Goal: Transaction & Acquisition: Purchase product/service

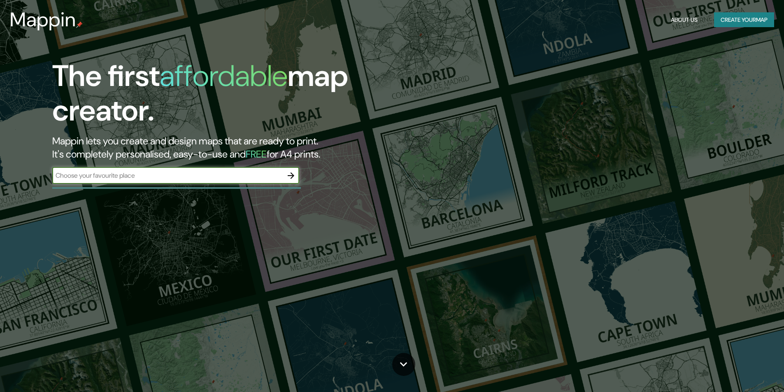
click at [292, 177] on icon "button" at bounding box center [291, 175] width 7 height 7
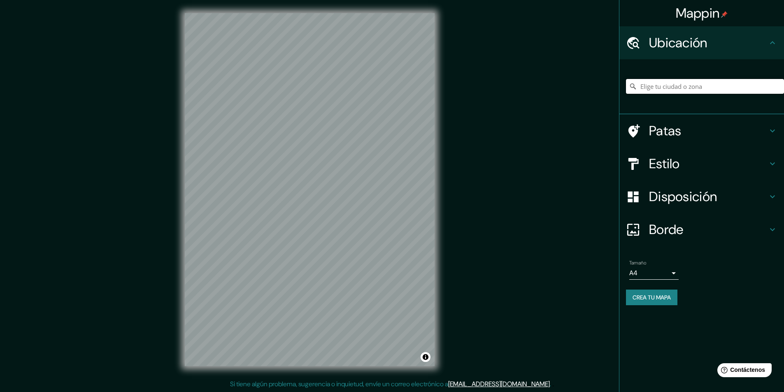
click at [656, 88] on input "Elige tu ciudad o zona" at bounding box center [705, 86] width 158 height 15
click at [657, 88] on input "Elige tu ciudad o zona" at bounding box center [705, 86] width 158 height 15
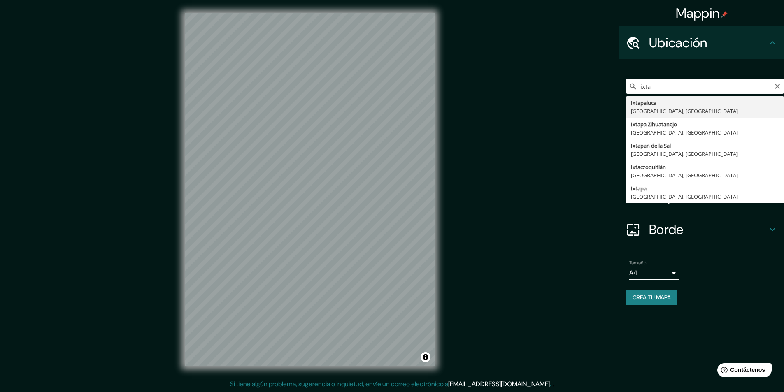
type input "Ixtapaluca, [GEOGRAPHIC_DATA], [GEOGRAPHIC_DATA]"
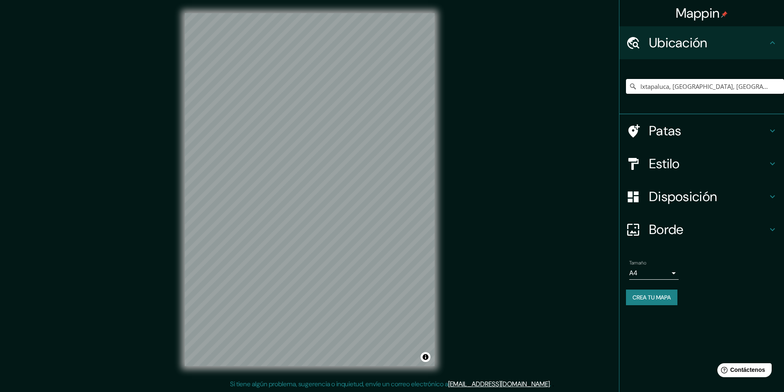
click at [670, 130] on font "Patas" at bounding box center [665, 130] width 33 height 17
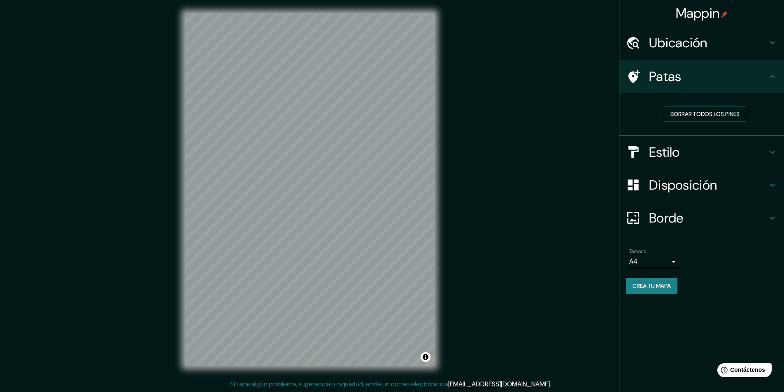
click at [667, 149] on font "Estilo" at bounding box center [664, 152] width 31 height 17
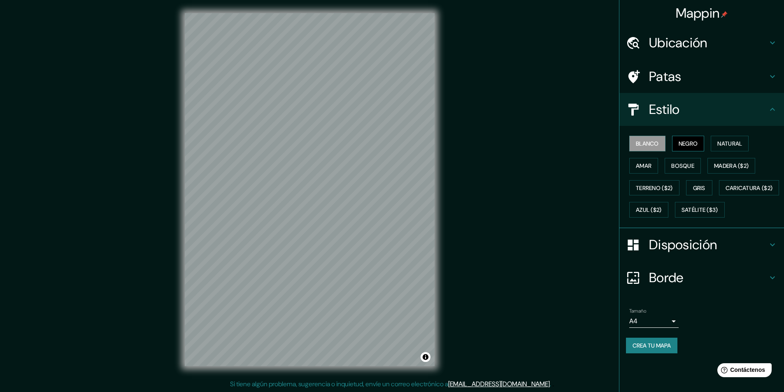
click at [685, 141] on font "Negro" at bounding box center [688, 143] width 19 height 7
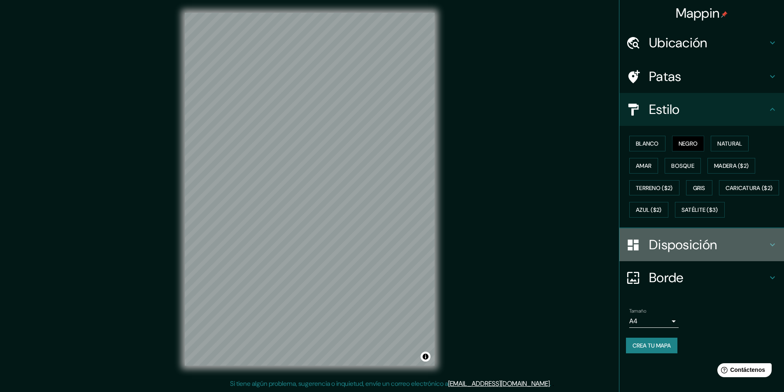
click at [668, 254] on font "Disposición" at bounding box center [683, 244] width 68 height 17
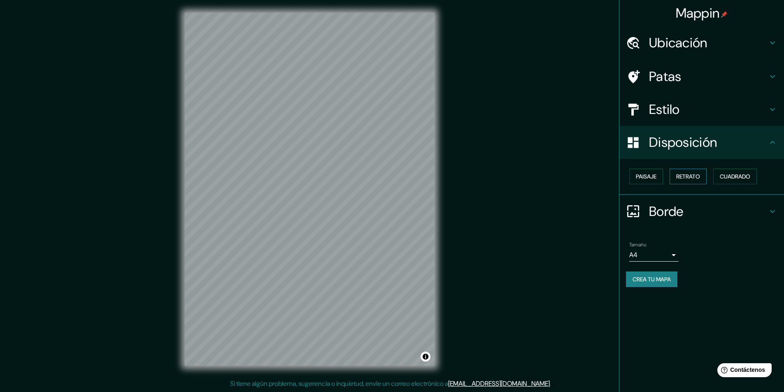
click at [689, 175] on font "Retrato" at bounding box center [688, 176] width 24 height 7
click at [654, 174] on font "Paisaje" at bounding box center [646, 176] width 21 height 7
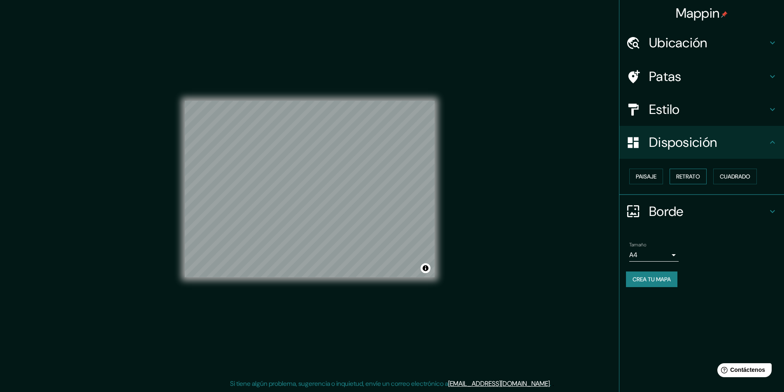
click at [681, 175] on font "Retrato" at bounding box center [688, 176] width 24 height 7
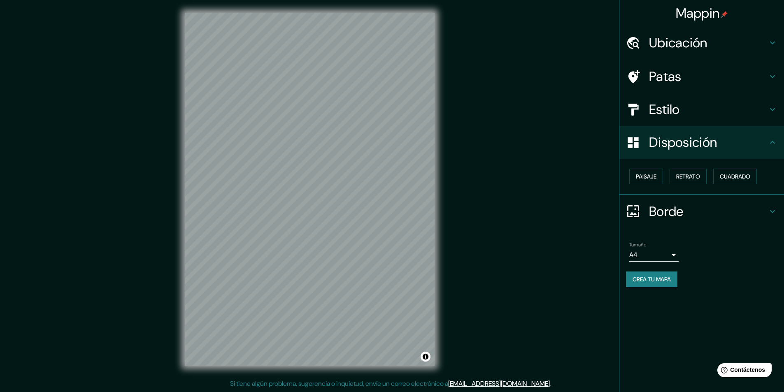
click at [664, 215] on font "Borde" at bounding box center [666, 211] width 35 height 17
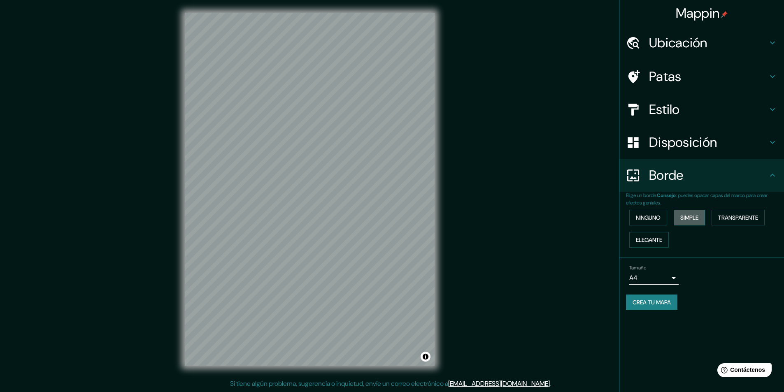
click at [694, 216] on font "Simple" at bounding box center [689, 217] width 18 height 7
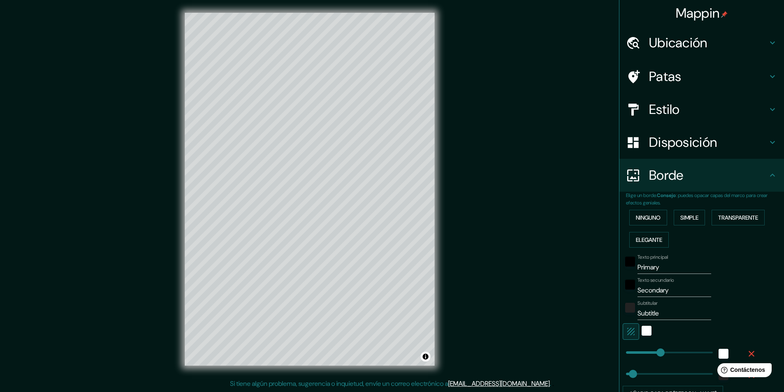
scroll to position [78, 0]
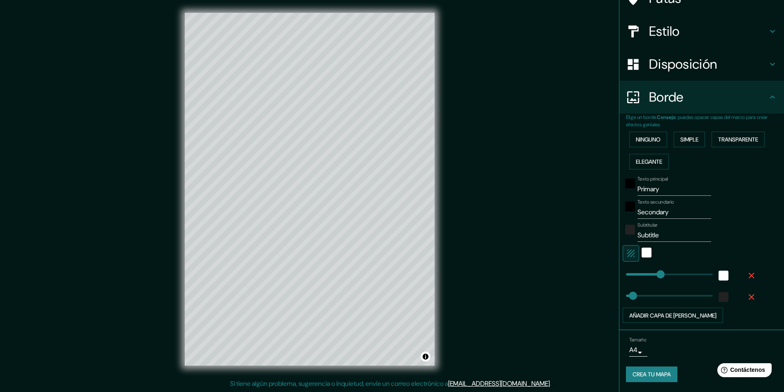
click at [661, 189] on input "Primary" at bounding box center [674, 189] width 74 height 13
type input "Primar"
type input "243"
type input "49"
type input "P"
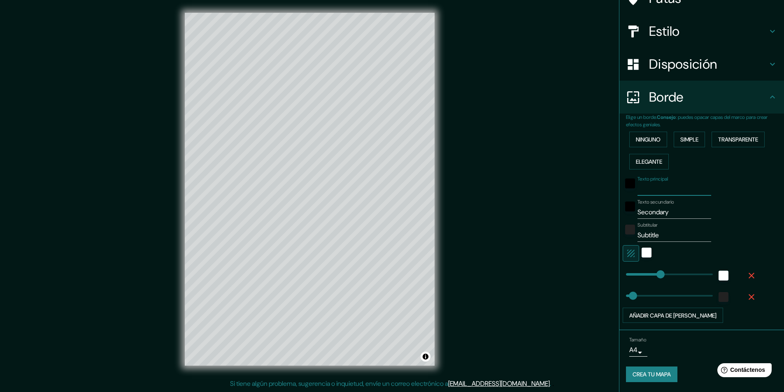
type input "243"
type input "49"
type input "i"
type input "243"
type input "49"
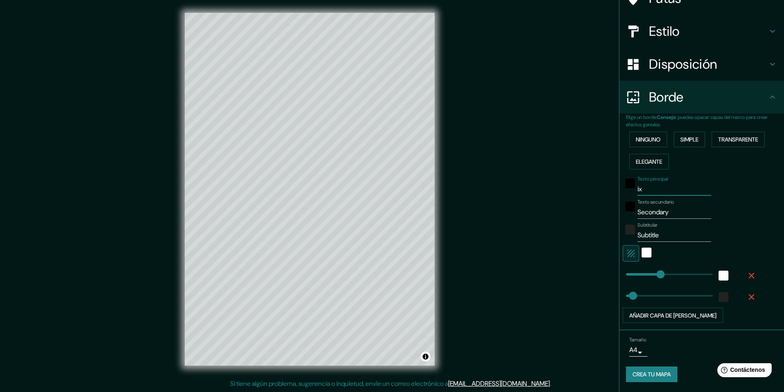
type input "ixt"
type input "243"
type input "49"
type input "ixta"
type input "243"
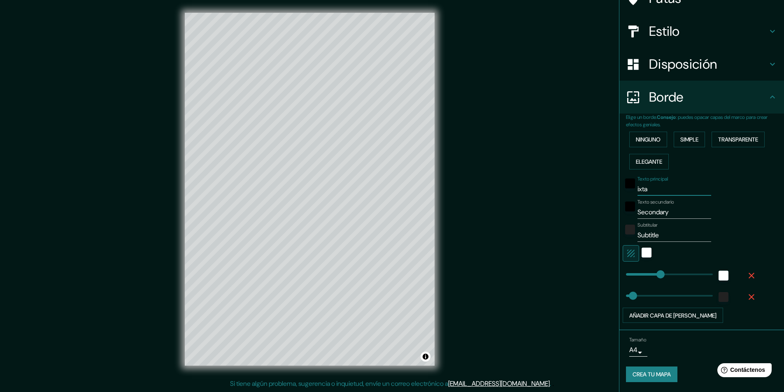
type input "49"
type input "ixtap"
type input "243"
type input "49"
type input "ixtapa"
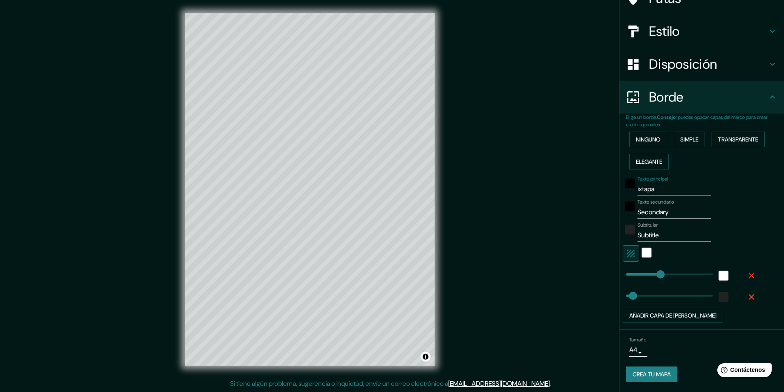
type input "243"
type input "49"
type input "ixtapal"
type input "243"
type input "49"
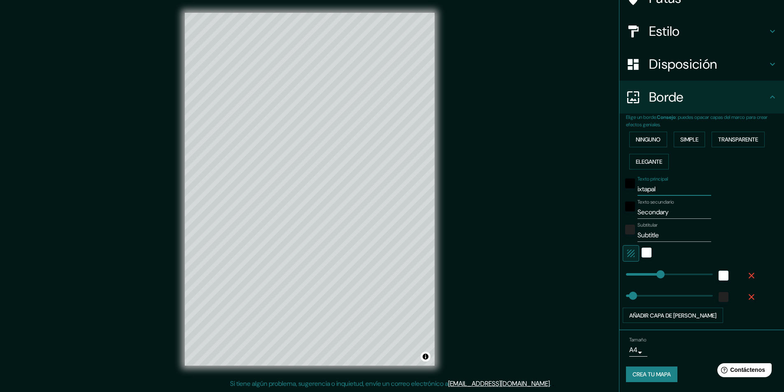
type input "ixtapalu"
type input "243"
type input "49"
type input "ixtapaluc"
type input "243"
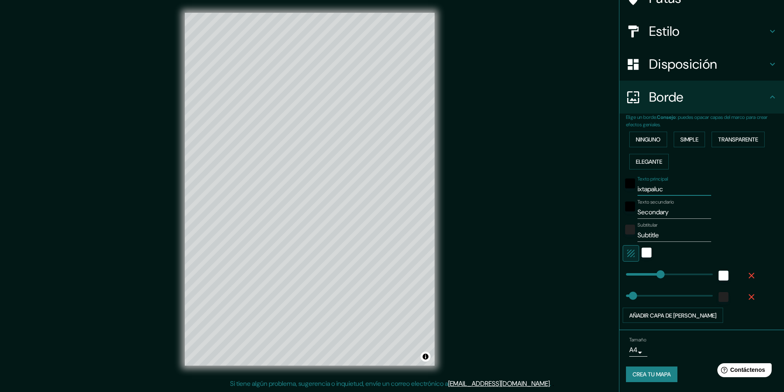
type input "49"
type input "ixtapaluca"
type input "243"
type input "49"
type input "ixtapaluca"
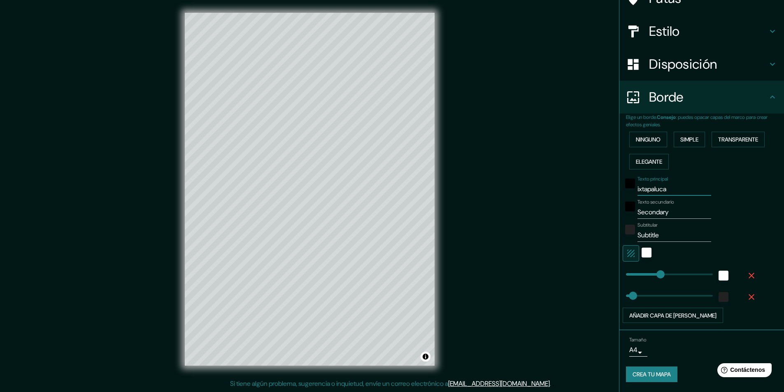
click at [650, 215] on input "Secondary" at bounding box center [674, 212] width 74 height 13
click at [671, 214] on input "Secondary" at bounding box center [674, 212] width 74 height 13
type input "Secondar"
type input "243"
type input "49"
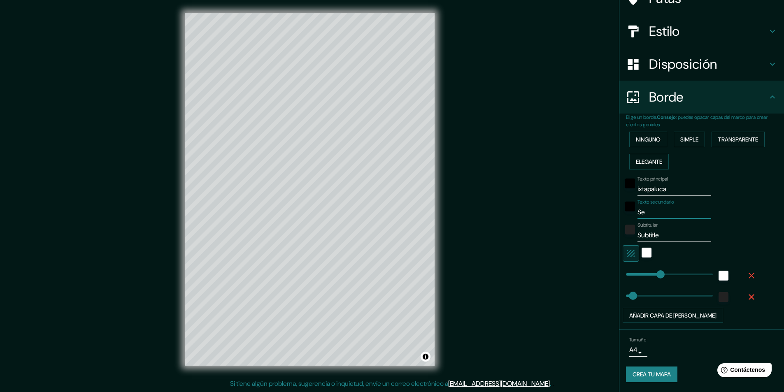
type input "S"
type input "243"
type input "49"
type input "c"
type input "243"
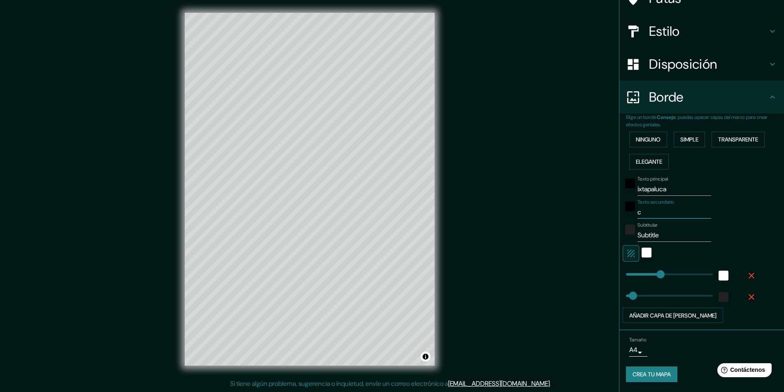
type input "49"
type input "ch"
type input "243"
type input "49"
type input "cha"
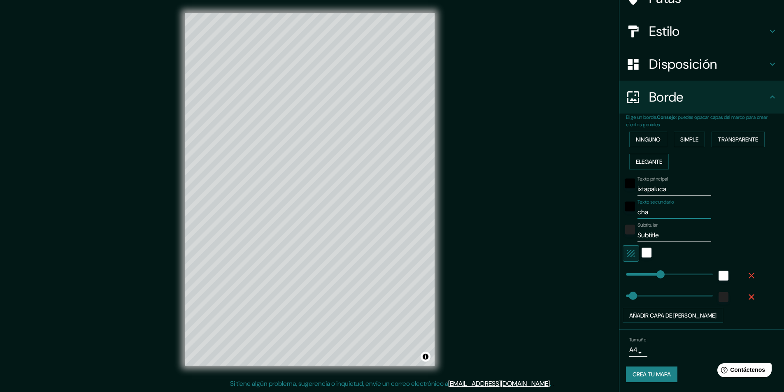
type input "243"
type input "49"
type input "chal"
type input "243"
type input "49"
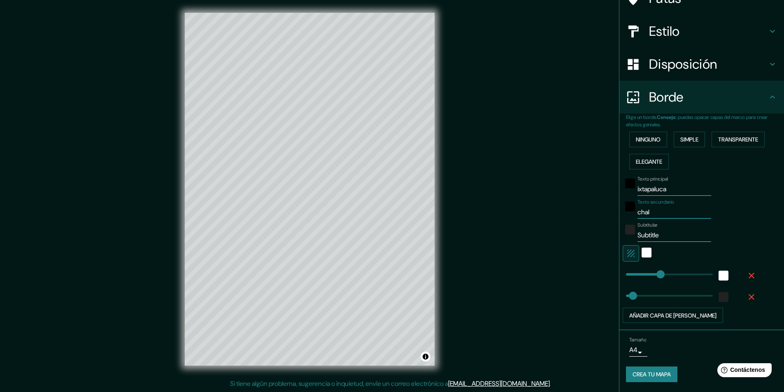
type input "chalc"
type input "243"
type input "49"
type input "chalco"
type input "243"
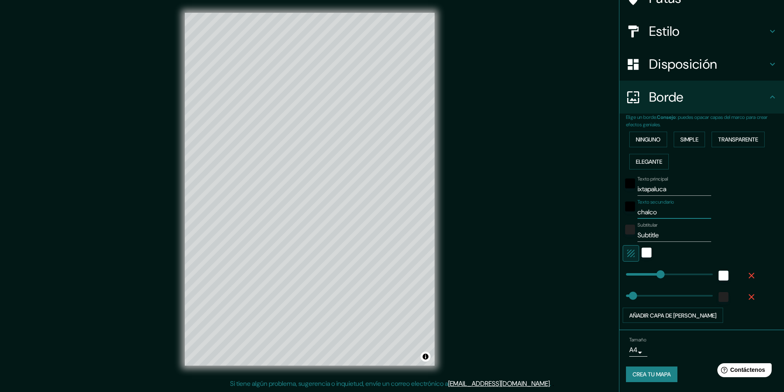
type input "49"
type input "chalco"
click at [650, 238] on input "Subtitle" at bounding box center [674, 235] width 74 height 13
click at [661, 236] on input "Subtitle" at bounding box center [674, 235] width 74 height 13
type input "Subtitl"
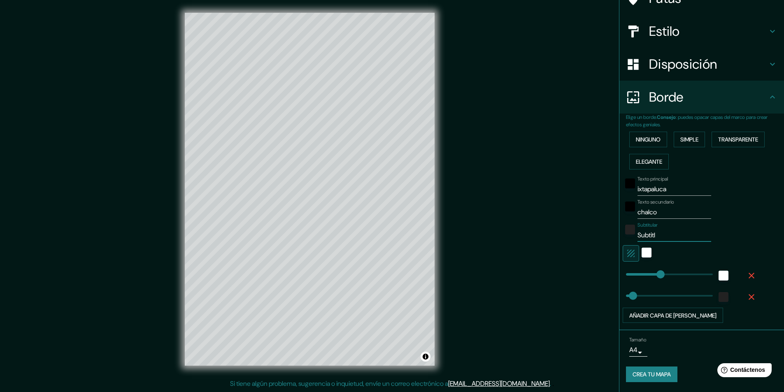
type input "243"
type input "49"
type input "Subtit"
type input "243"
type input "49"
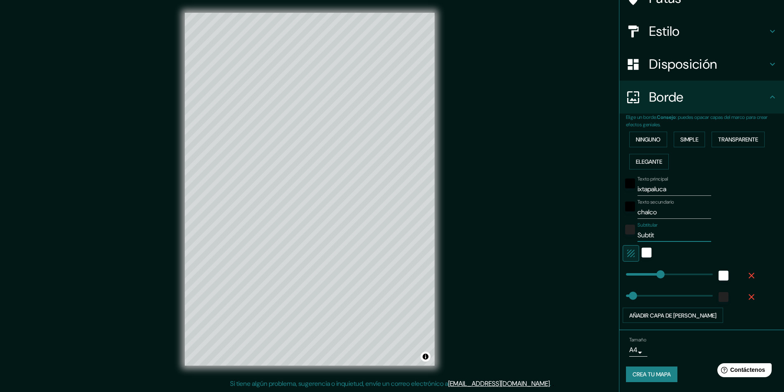
type input "Subti"
type input "243"
type input "49"
type input "Subt"
type input "243"
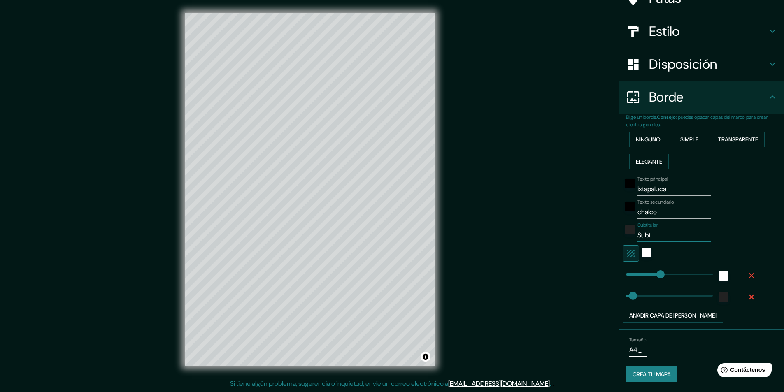
type input "49"
type input "Su"
type input "243"
type input "49"
type input "S"
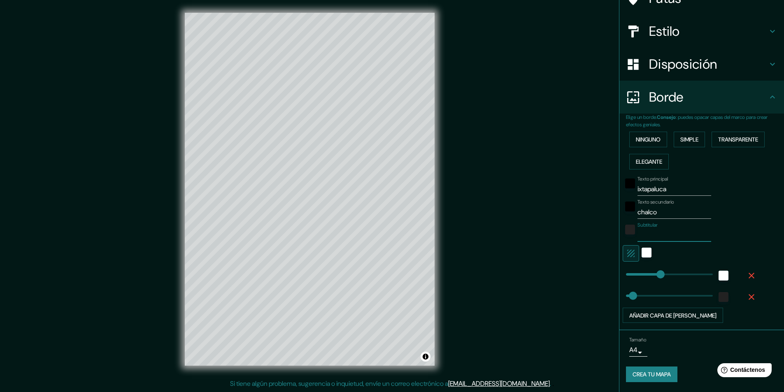
type input "243"
type input "49"
click at [649, 374] on font "Crea tu mapa" at bounding box center [652, 374] width 38 height 7
click at [656, 376] on font "Crea tu mapa" at bounding box center [652, 374] width 38 height 7
click at [632, 352] on body "Mappin Ubicación Ixtapaluca, [GEOGRAPHIC_DATA], [GEOGRAPHIC_DATA] Patas Estilo …" at bounding box center [392, 196] width 784 height 392
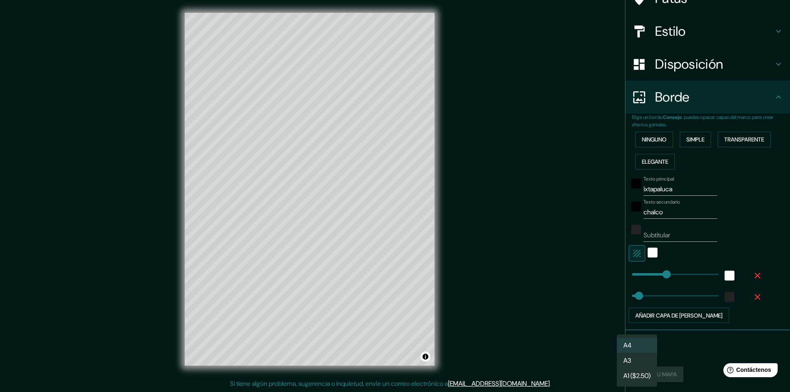
click at [637, 361] on li "A3" at bounding box center [637, 360] width 40 height 15
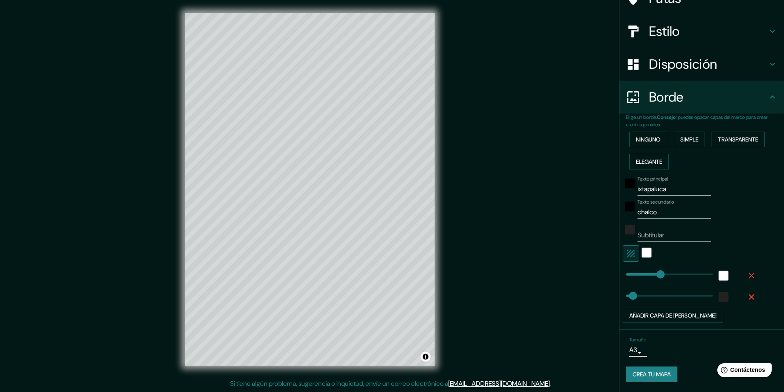
click at [657, 374] on font "Crea tu mapa" at bounding box center [652, 374] width 38 height 7
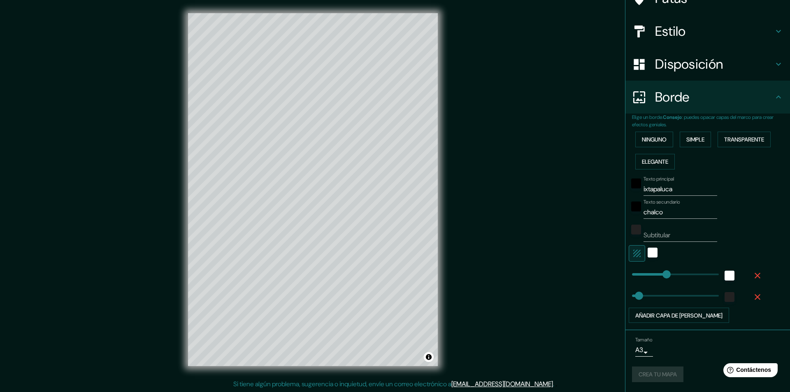
click at [631, 350] on body "Mappin Ubicación Ixtapaluca, [GEOGRAPHIC_DATA], [GEOGRAPHIC_DATA] Patas Estilo …" at bounding box center [395, 196] width 790 height 392
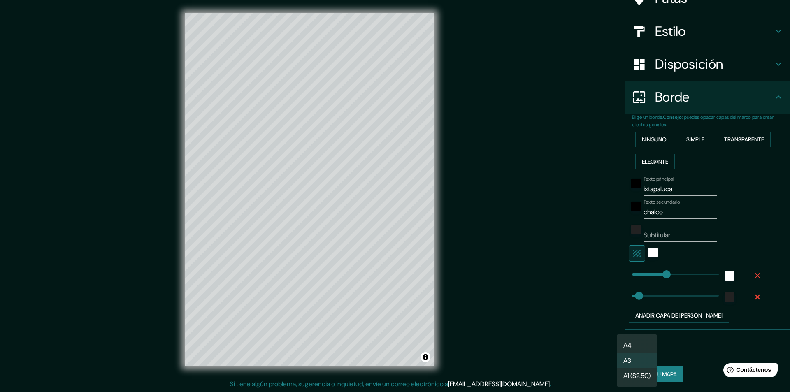
click at [638, 344] on li "A4" at bounding box center [637, 345] width 40 height 15
type input "single"
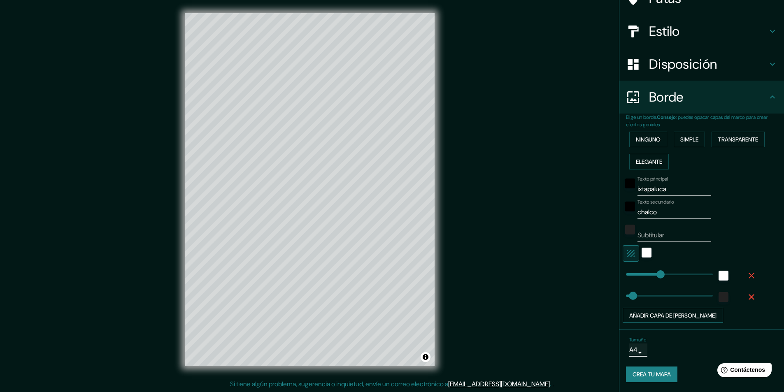
scroll to position [0, 0]
click at [749, 102] on h4 "Borde" at bounding box center [708, 97] width 119 height 16
click at [739, 60] on h4 "Disposición" at bounding box center [708, 64] width 119 height 16
type input "243"
type input "49"
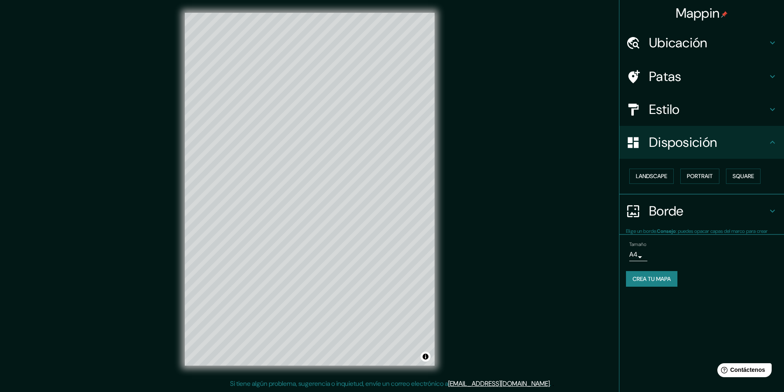
scroll to position [0, 0]
click at [673, 214] on font "Borde" at bounding box center [666, 211] width 35 height 17
type input "243"
type input "49"
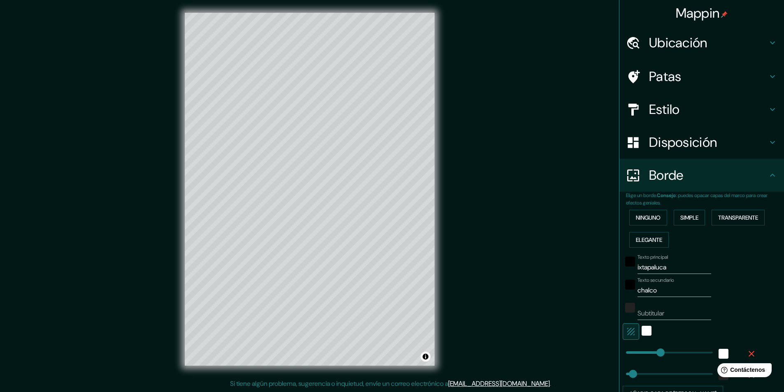
click at [680, 167] on h4 "Borde" at bounding box center [708, 175] width 119 height 16
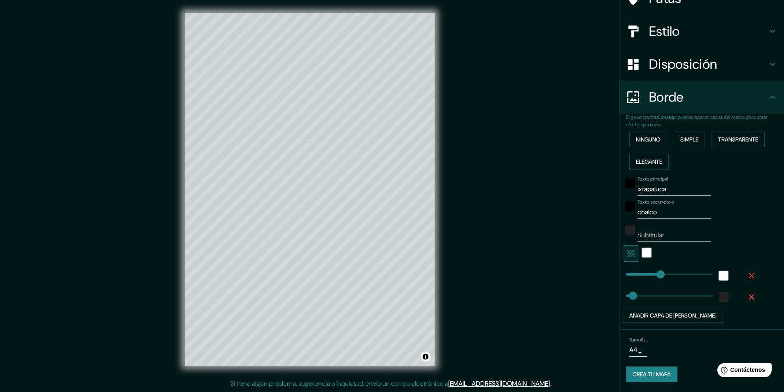
click at [655, 371] on font "Crea tu mapa" at bounding box center [652, 374] width 38 height 7
type input "243"
click at [649, 373] on font "Crea tu mapa" at bounding box center [652, 374] width 38 height 7
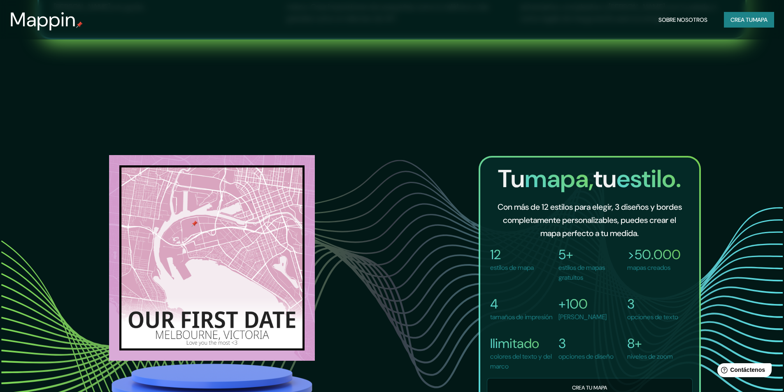
scroll to position [700, 0]
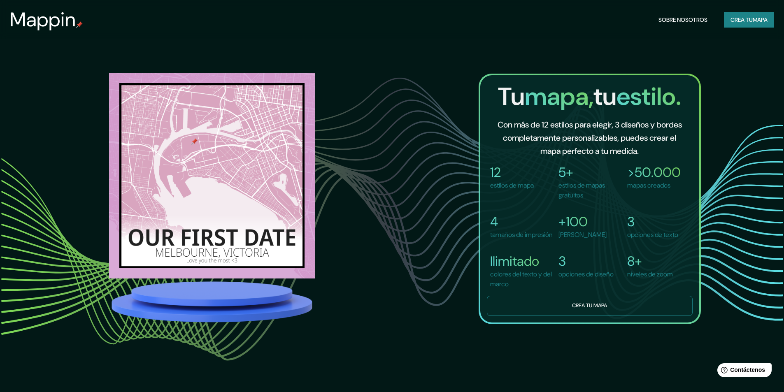
click at [605, 309] on font "Crea tu mapa" at bounding box center [589, 305] width 35 height 7
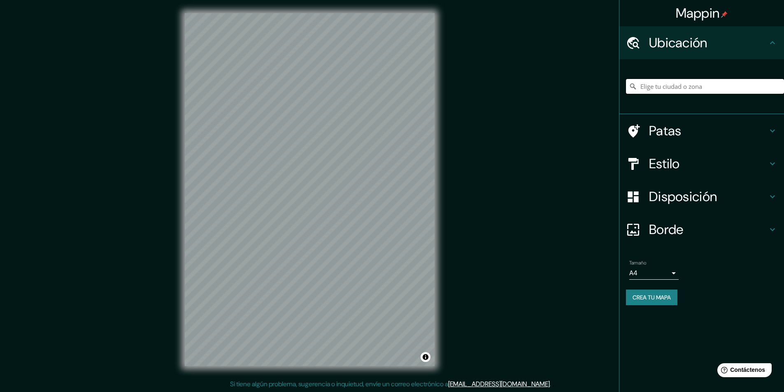
click at [679, 85] on input "Elige tu ciudad o zona" at bounding box center [705, 86] width 158 height 15
click at [681, 85] on input "Elige tu ciudad o zona" at bounding box center [705, 86] width 158 height 15
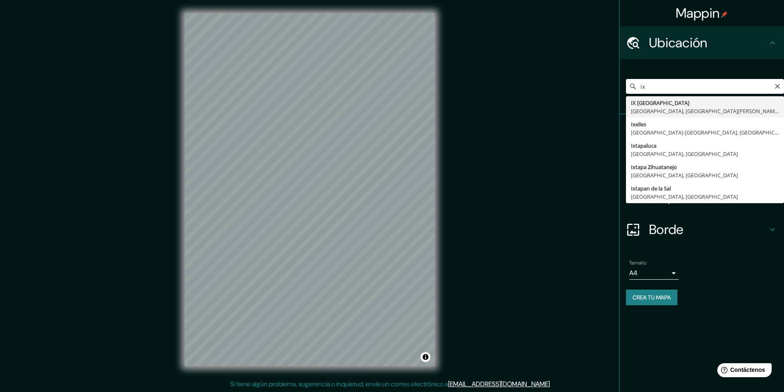
type input "Ixtapaluca, [GEOGRAPHIC_DATA], [GEOGRAPHIC_DATA]"
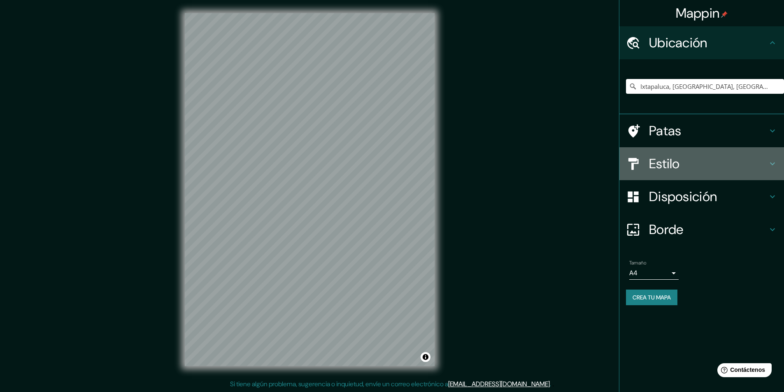
click at [663, 166] on font "Estilo" at bounding box center [664, 163] width 31 height 17
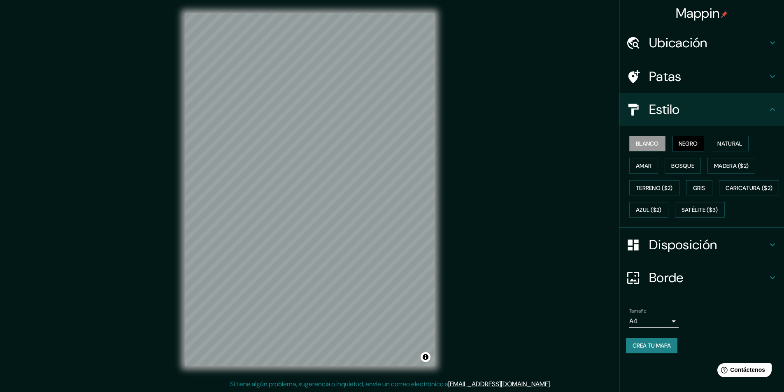
click at [690, 143] on font "Negro" at bounding box center [688, 143] width 19 height 7
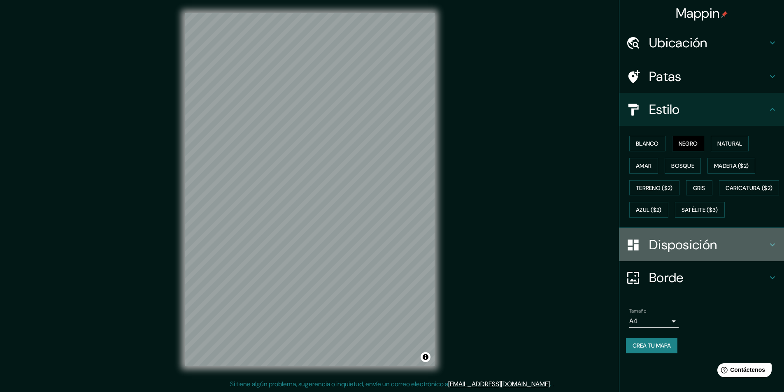
click at [676, 254] on font "Disposición" at bounding box center [683, 244] width 68 height 17
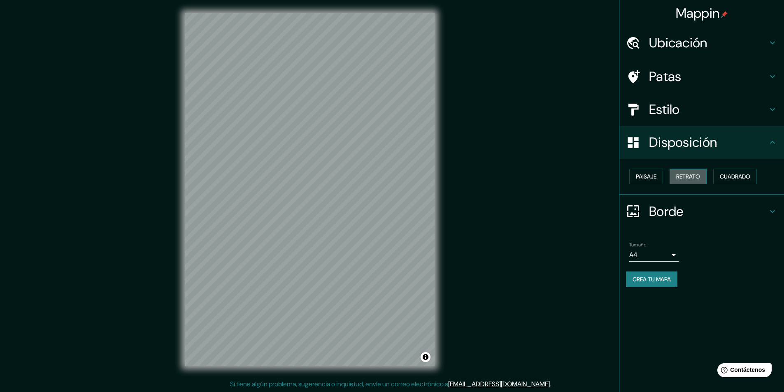
click at [679, 174] on font "Retrato" at bounding box center [688, 176] width 24 height 7
click at [669, 209] on font "Borde" at bounding box center [666, 211] width 35 height 17
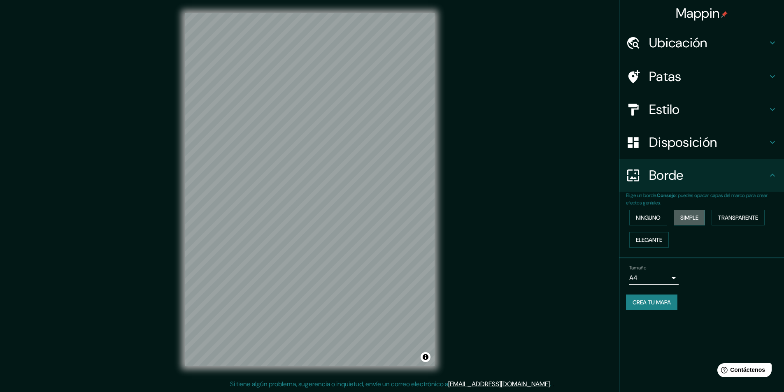
click at [690, 218] on font "Simple" at bounding box center [689, 217] width 18 height 7
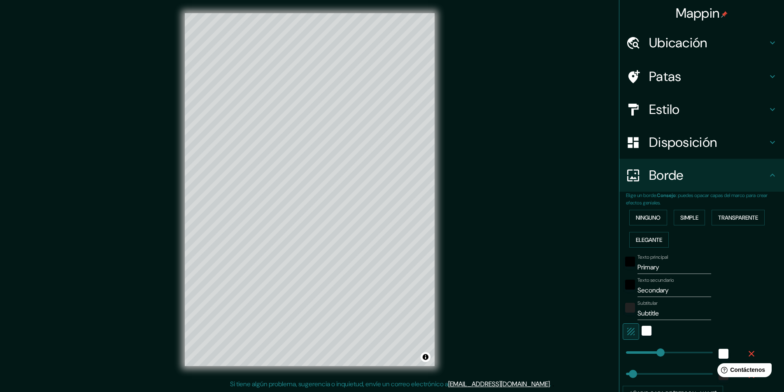
click at [701, 174] on h4 "Borde" at bounding box center [708, 175] width 119 height 16
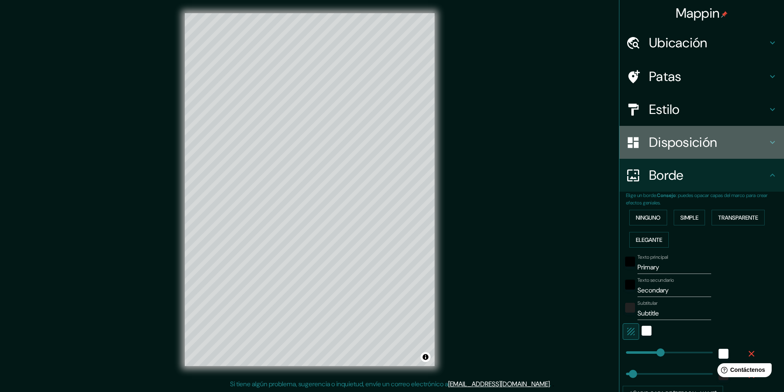
click at [701, 137] on font "Disposición" at bounding box center [683, 142] width 68 height 17
type input "243"
type input "49"
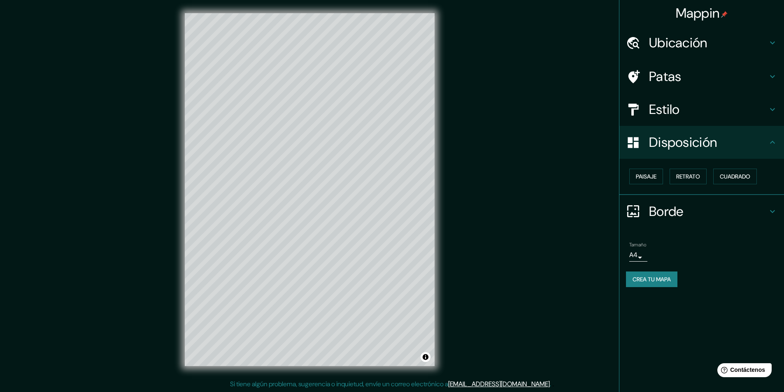
click at [675, 113] on font "Estilo" at bounding box center [664, 109] width 31 height 17
type input "243"
type input "49"
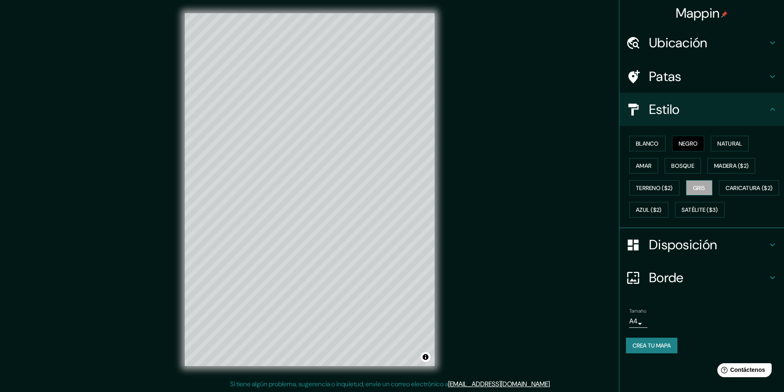
click at [703, 185] on font "Gris" at bounding box center [699, 187] width 12 height 7
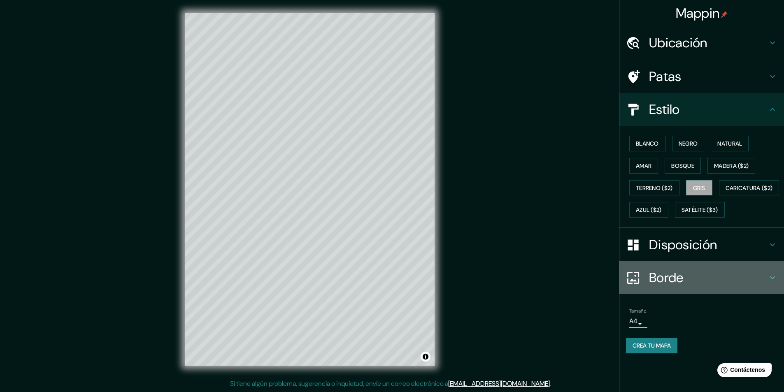
click at [682, 286] on font "Borde" at bounding box center [666, 277] width 35 height 17
type input "243"
type input "49"
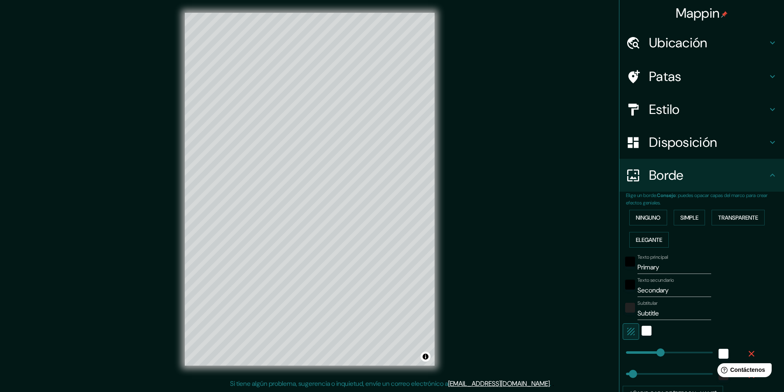
click at [662, 268] on input "Primary" at bounding box center [674, 267] width 74 height 13
type input "Primar"
type input "243"
type input "49"
type input "P"
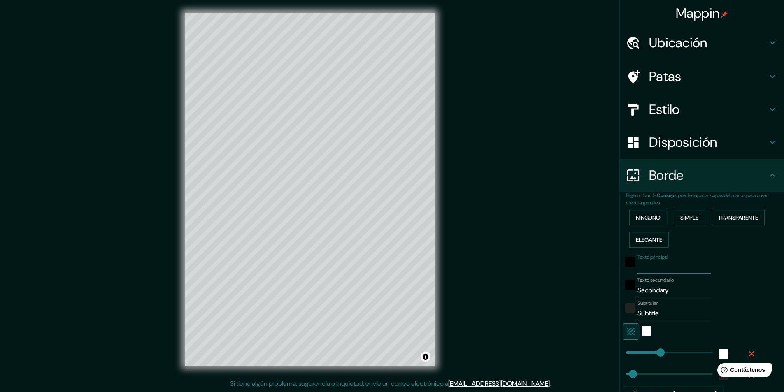
type input "243"
type input "49"
type input "i"
type input "243"
type input "49"
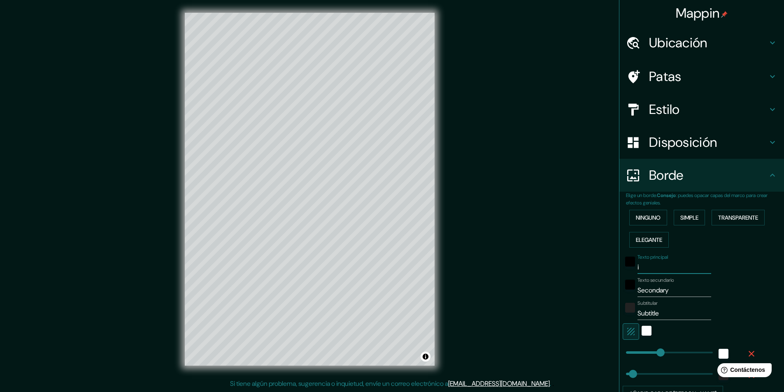
type input "ix"
type input "243"
type input "49"
type input "IXTAPALUCA"
type input "243"
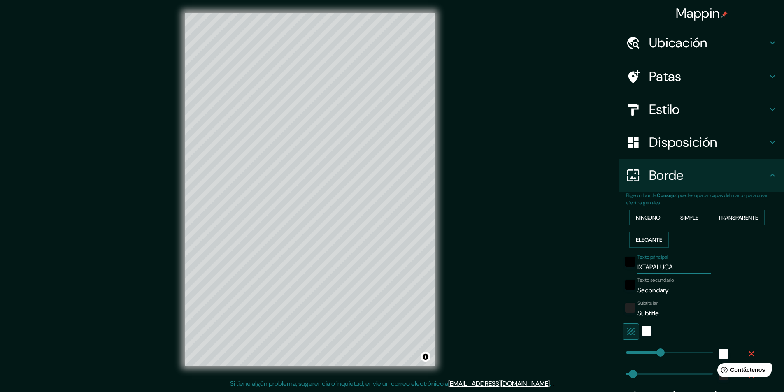
type input "49"
click at [672, 292] on input "Secondary" at bounding box center [674, 290] width 74 height 13
type input "Secondar"
type input "243"
type input "49"
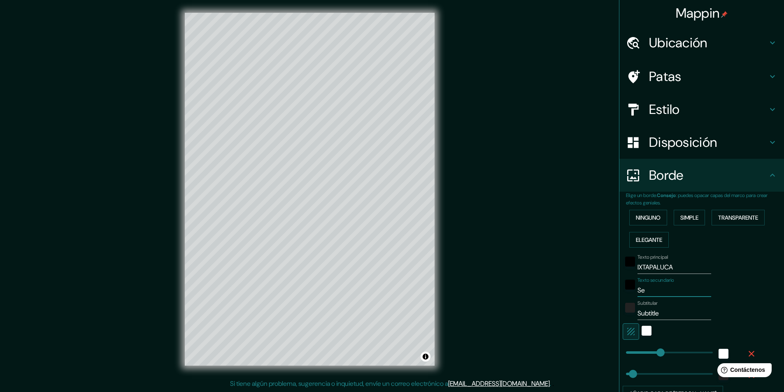
type input "S"
type input "243"
type input "49"
type input "c"
type input "243"
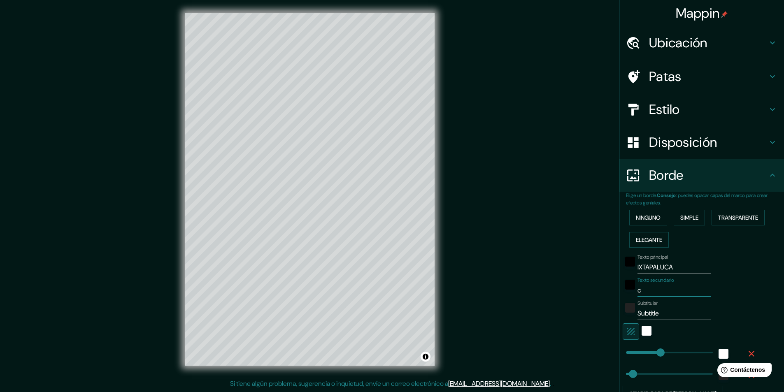
type input "49"
type input "ch"
type input "243"
type input "49"
type input "CHALCO"
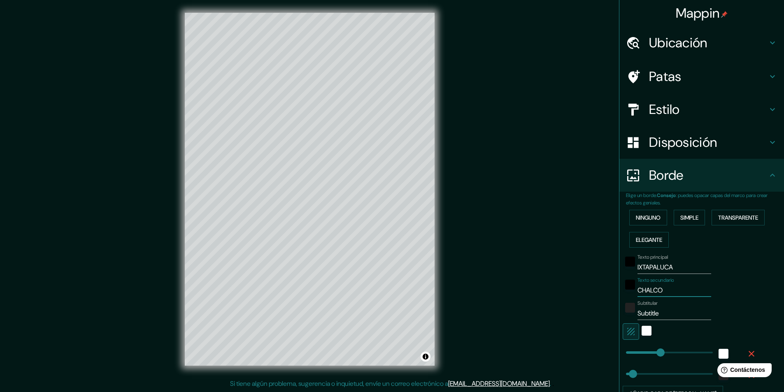
type input "243"
type input "49"
click at [662, 314] on input "Subtitle" at bounding box center [674, 313] width 74 height 13
type input "Subtitl"
type input "243"
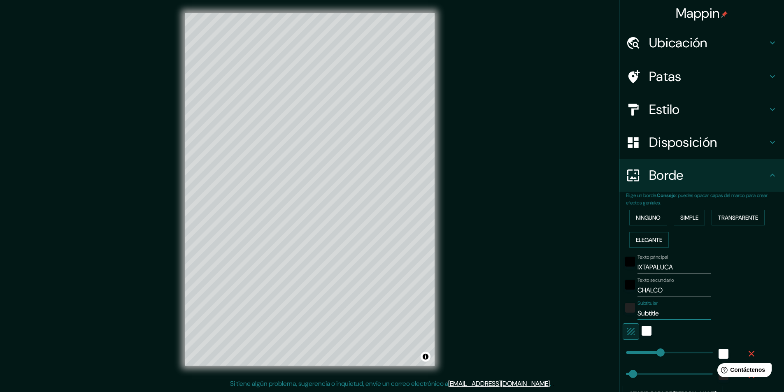
type input "49"
type input "S"
type input "243"
type input "49"
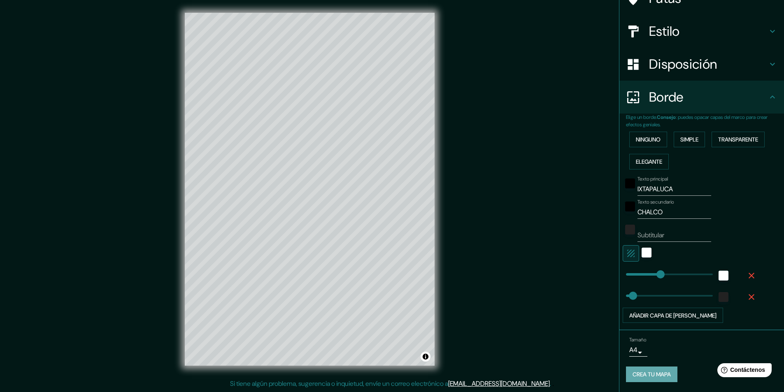
click at [648, 371] on font "Crea tu mapa" at bounding box center [652, 374] width 38 height 7
type input "49"
click at [649, 377] on font "Crea tu mapa" at bounding box center [652, 374] width 38 height 7
click at [648, 377] on div "Crea tu mapa" at bounding box center [701, 375] width 151 height 16
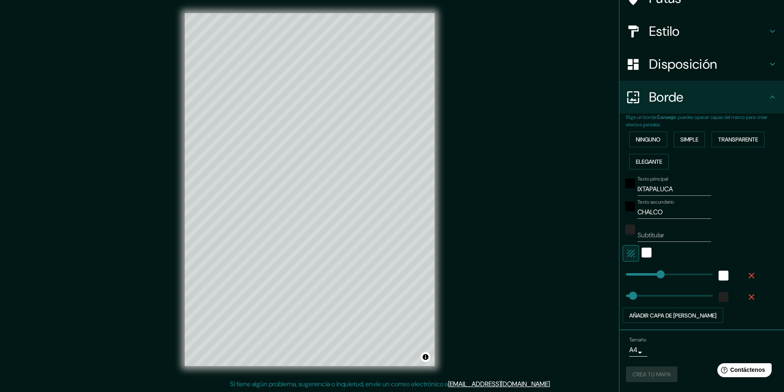
click at [648, 377] on div "Crea tu mapa" at bounding box center [701, 375] width 151 height 16
click at [647, 377] on div "Crea tu mapa" at bounding box center [701, 375] width 151 height 16
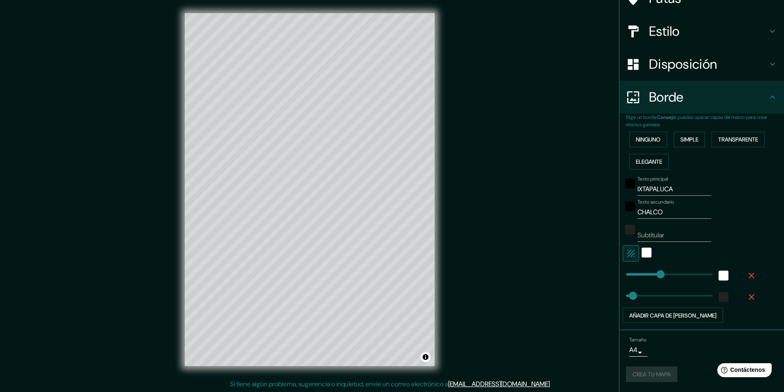
click at [646, 377] on div "Crea tu mapa" at bounding box center [701, 375] width 151 height 16
click at [645, 377] on div "Crea tu mapa" at bounding box center [701, 375] width 151 height 16
click at [644, 377] on div "Crea tu mapa" at bounding box center [701, 375] width 151 height 16
click at [642, 377] on div "Crea tu mapa" at bounding box center [701, 375] width 151 height 16
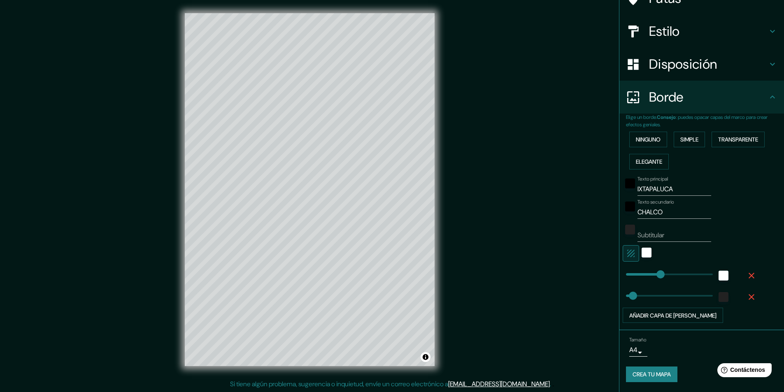
click at [645, 372] on font "Crea tu mapa" at bounding box center [652, 374] width 38 height 7
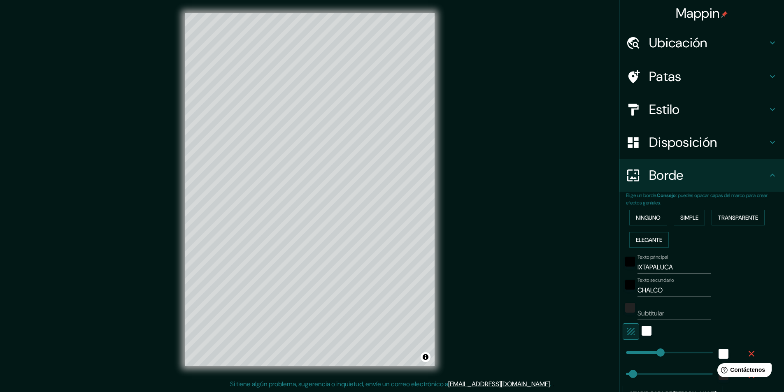
scroll to position [0, 0]
